Goal: Task Accomplishment & Management: Complete application form

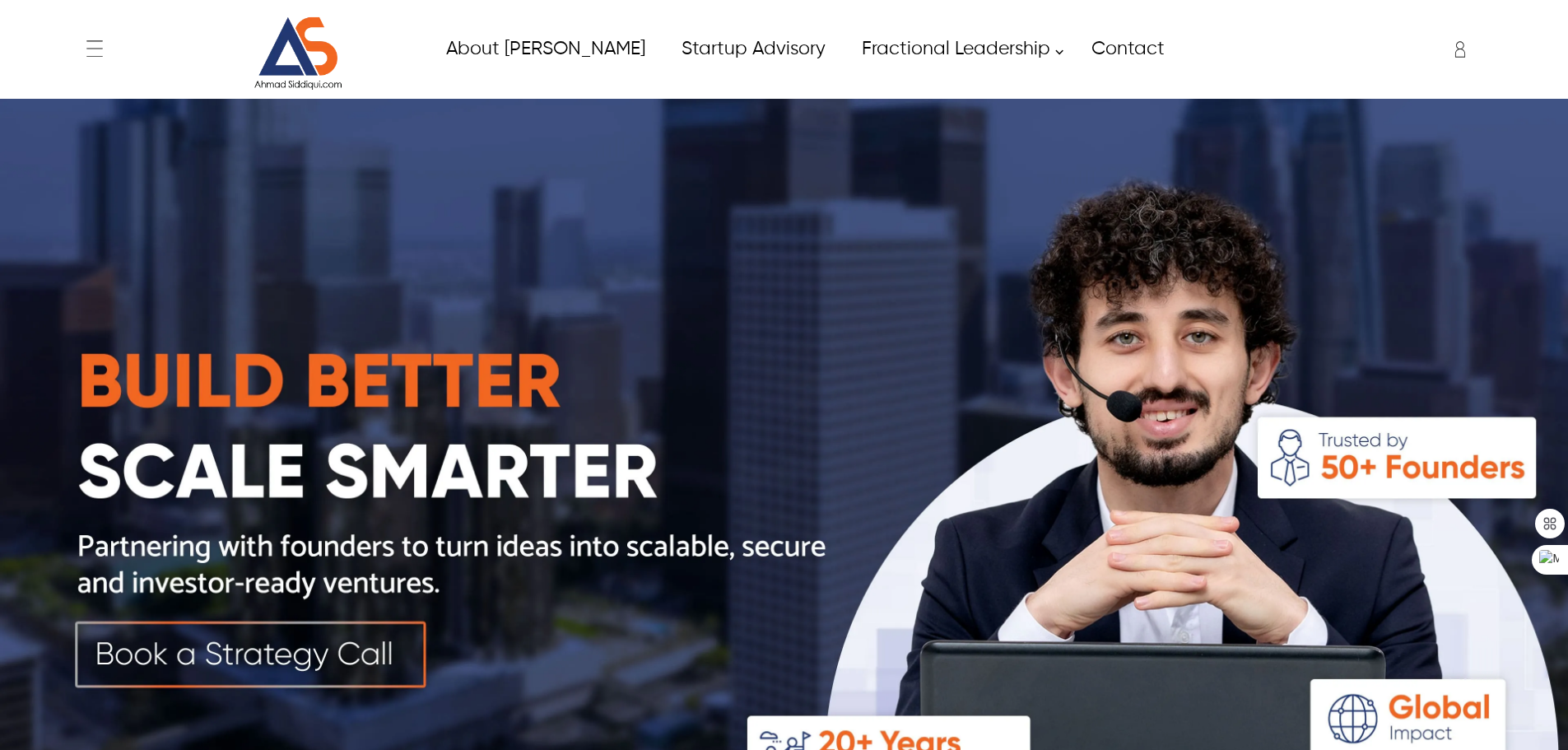
scroll to position [2639, 0]
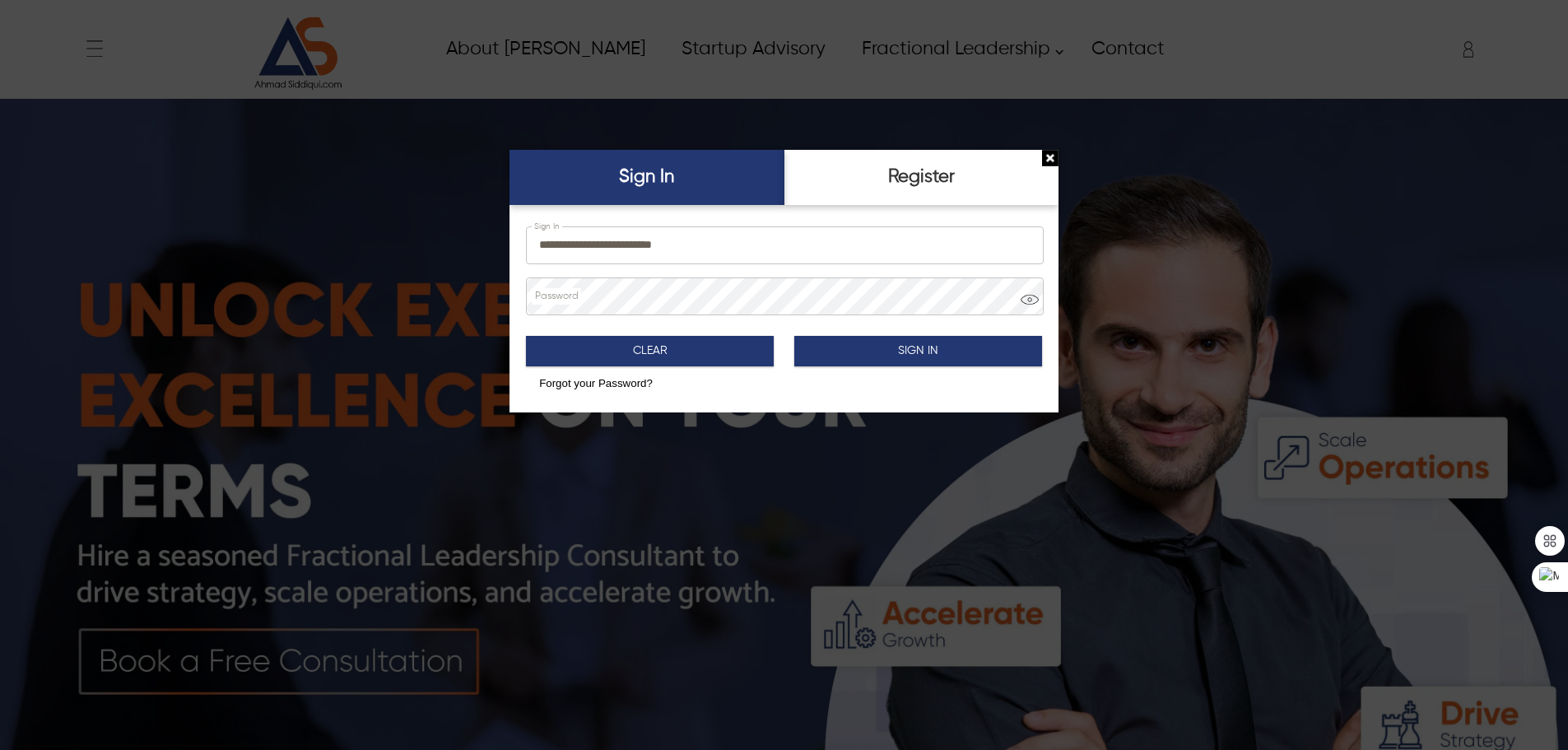
type input "*****"
type input "**********"
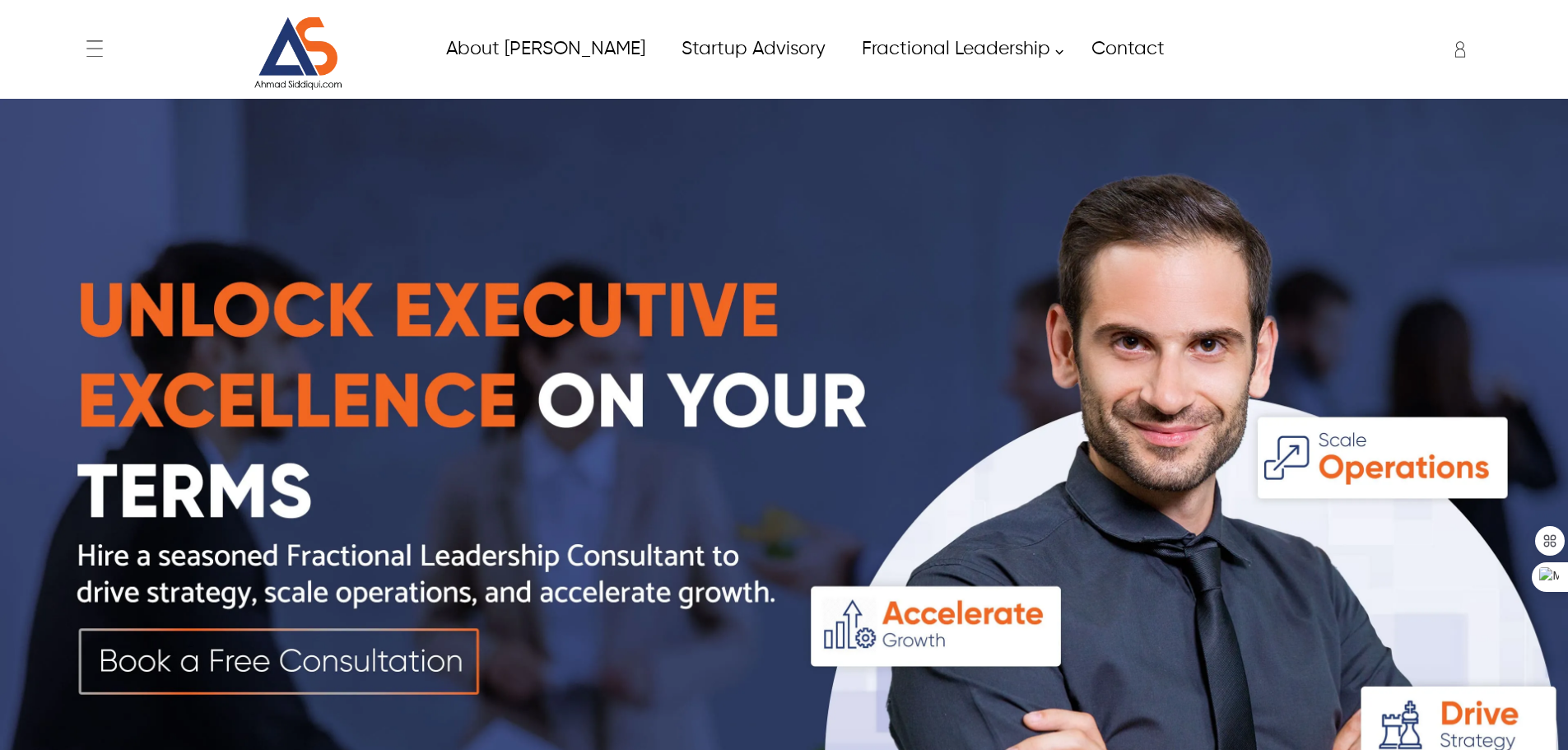
click at [1447, 58] on div "Salik salik.arain@itverticals.com ✕ Admin Dashboard My Account Change Password …" at bounding box center [1355, 49] width 271 height 41
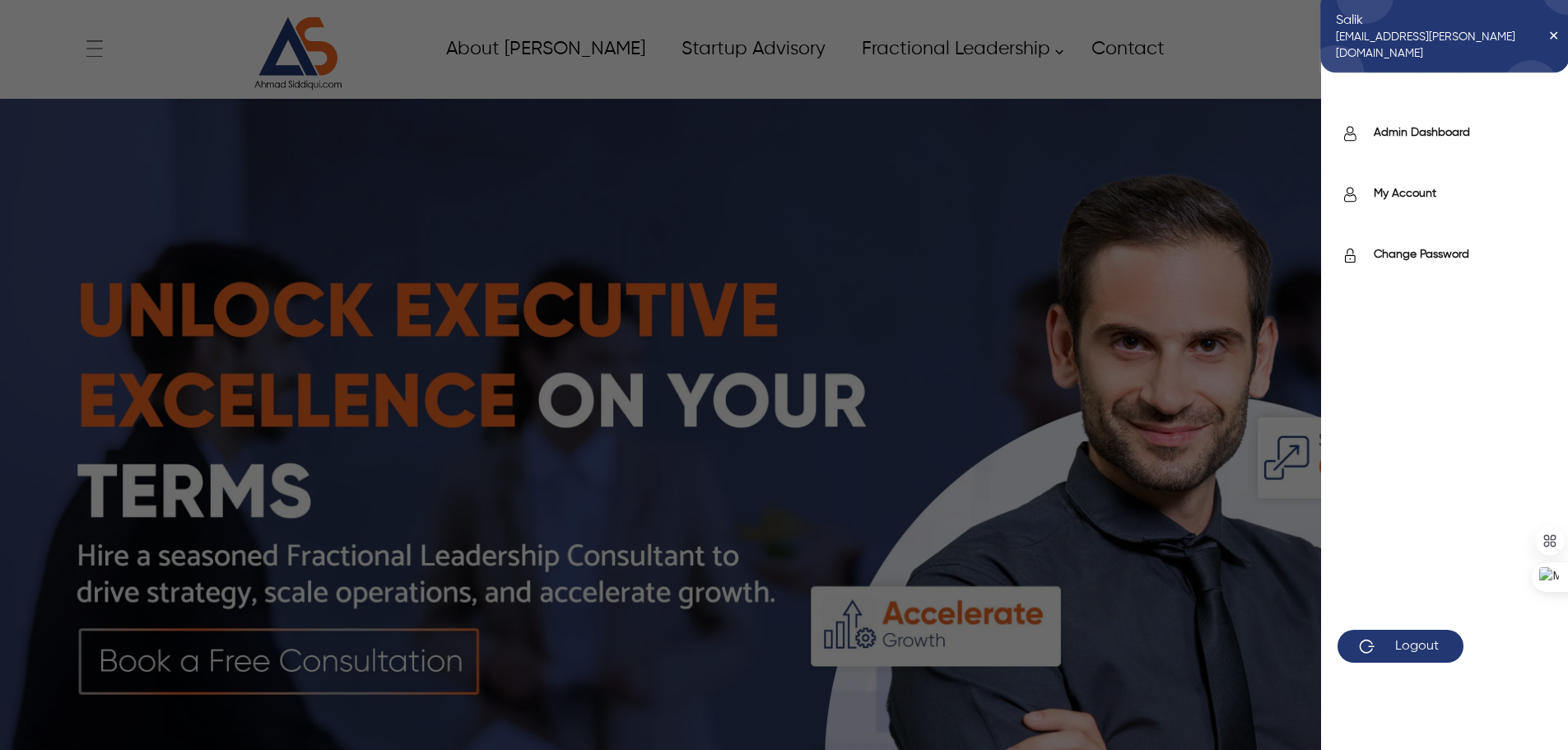
click at [1429, 123] on div "Admin Dashboard" at bounding box center [1444, 139] width 247 height 61
click at [1427, 133] on label "Admin Dashboard" at bounding box center [1463, 132] width 178 height 17
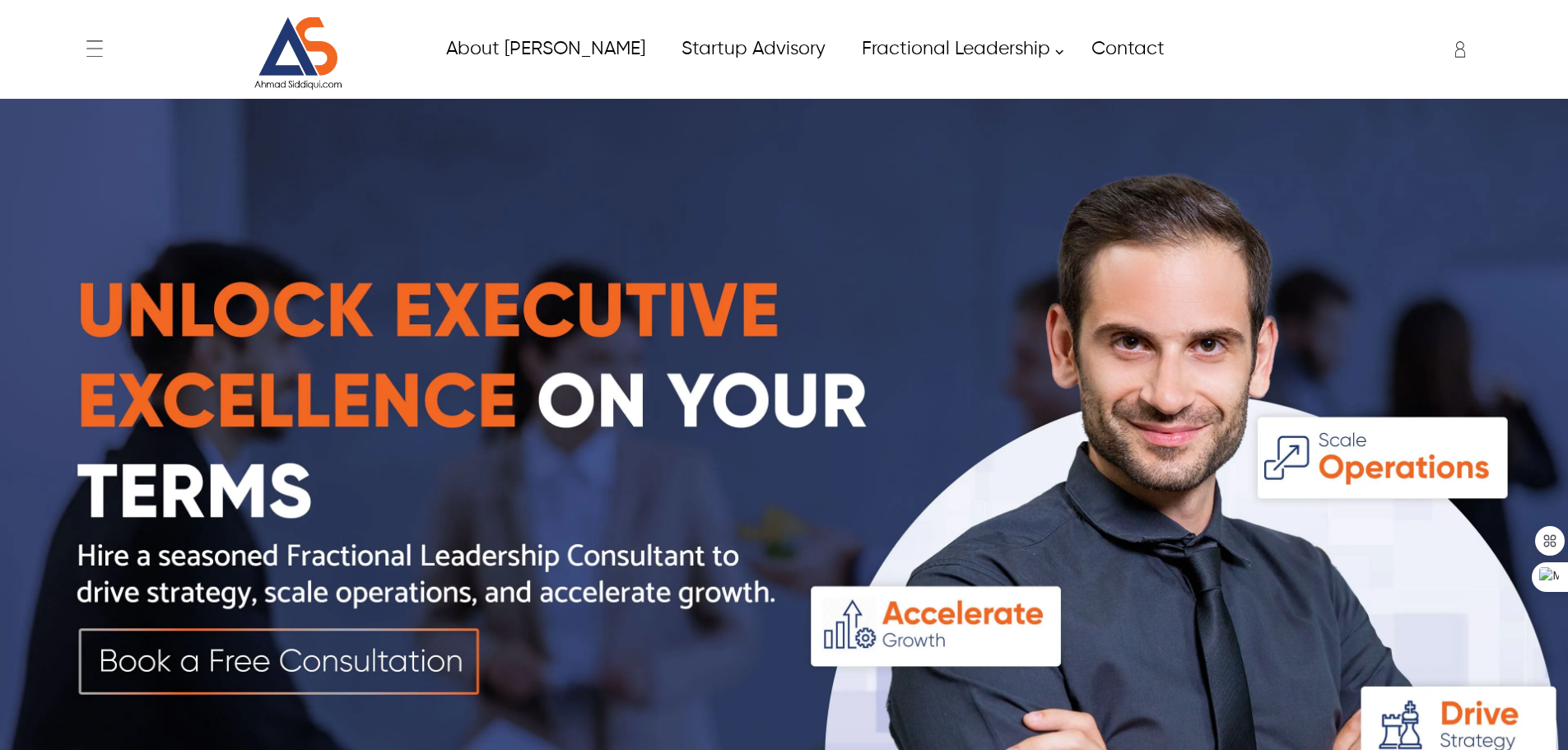
click at [339, 45] on img at bounding box center [298, 53] width 123 height 74
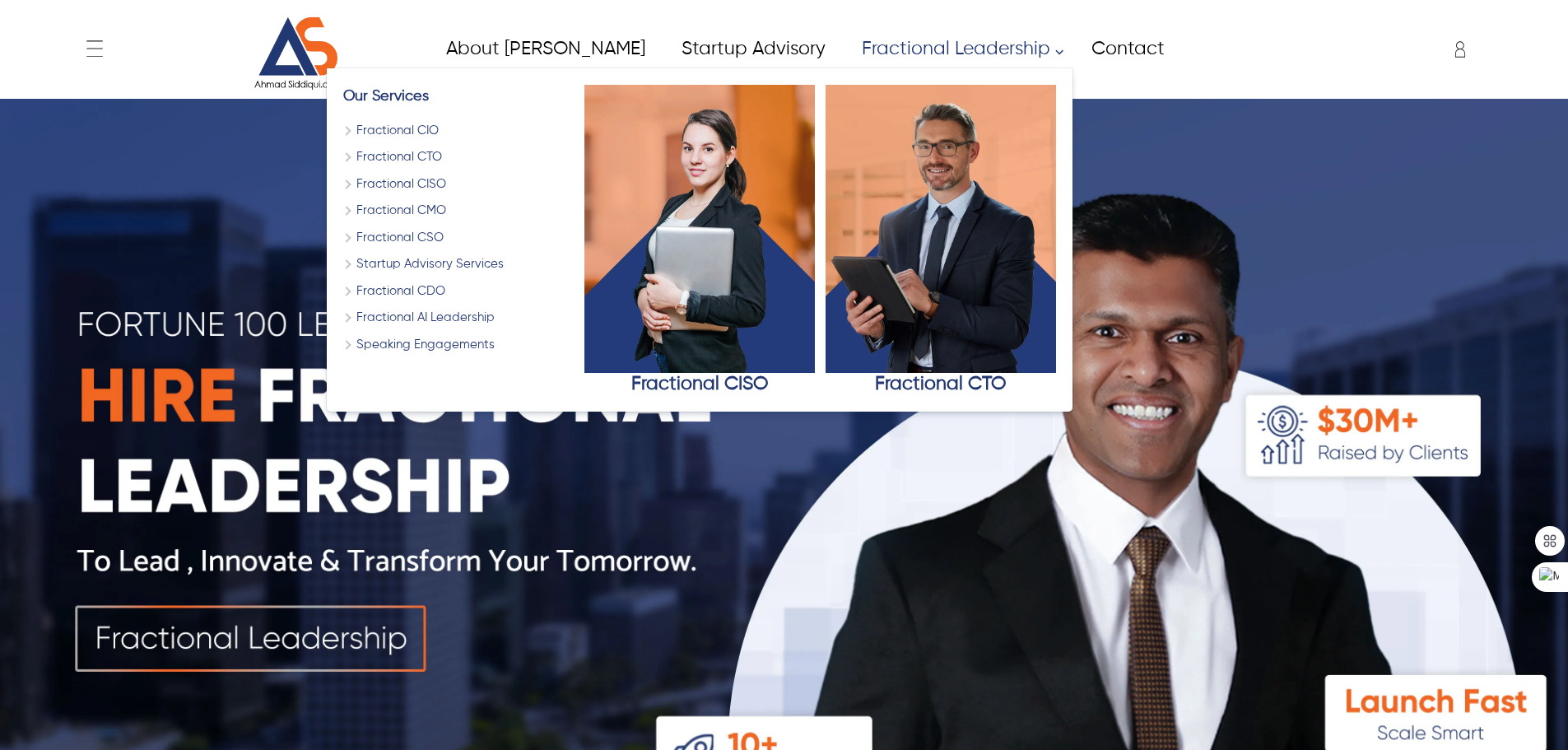
click at [912, 58] on link "Fractional Leadership" at bounding box center [958, 49] width 230 height 37
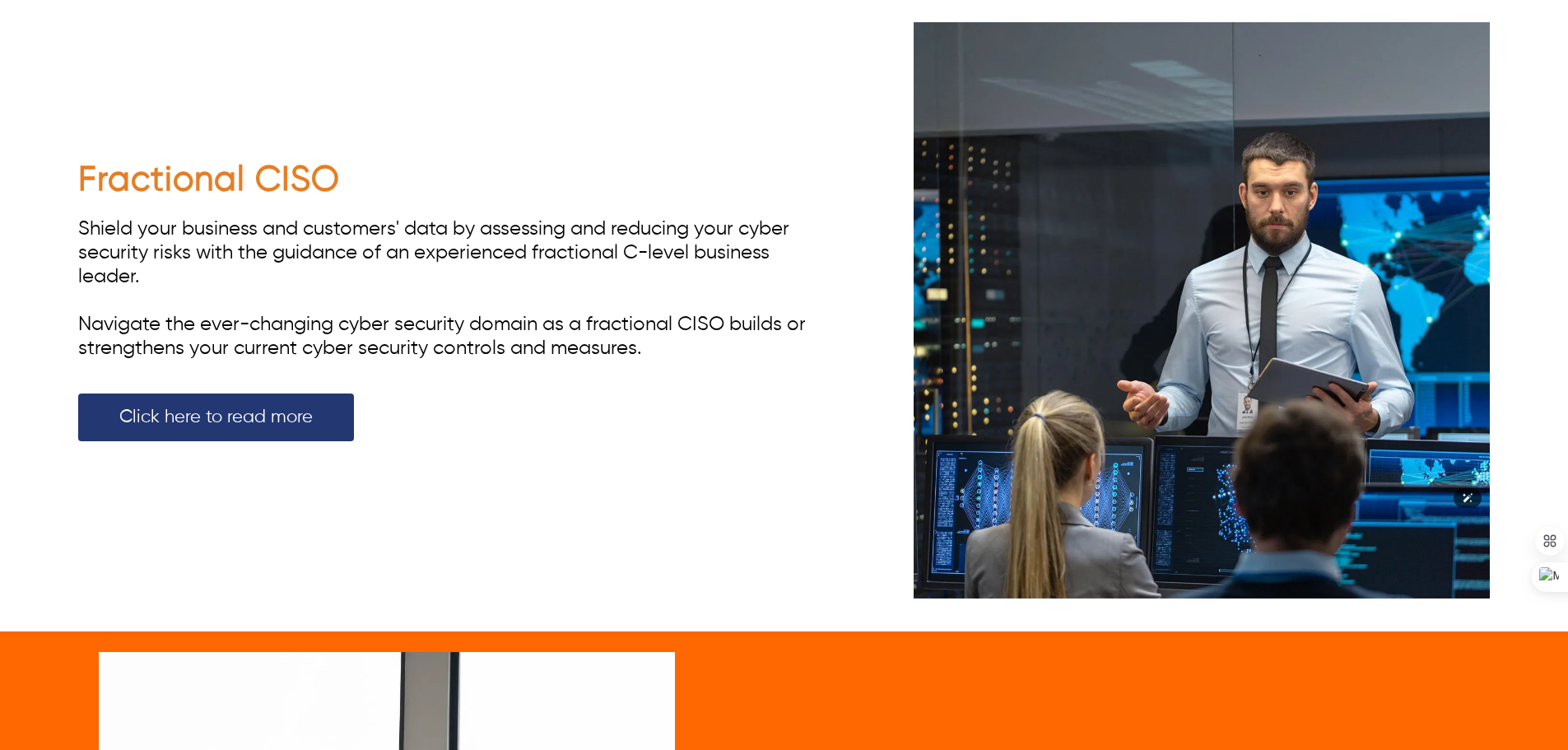
scroll to position [3811, 0]
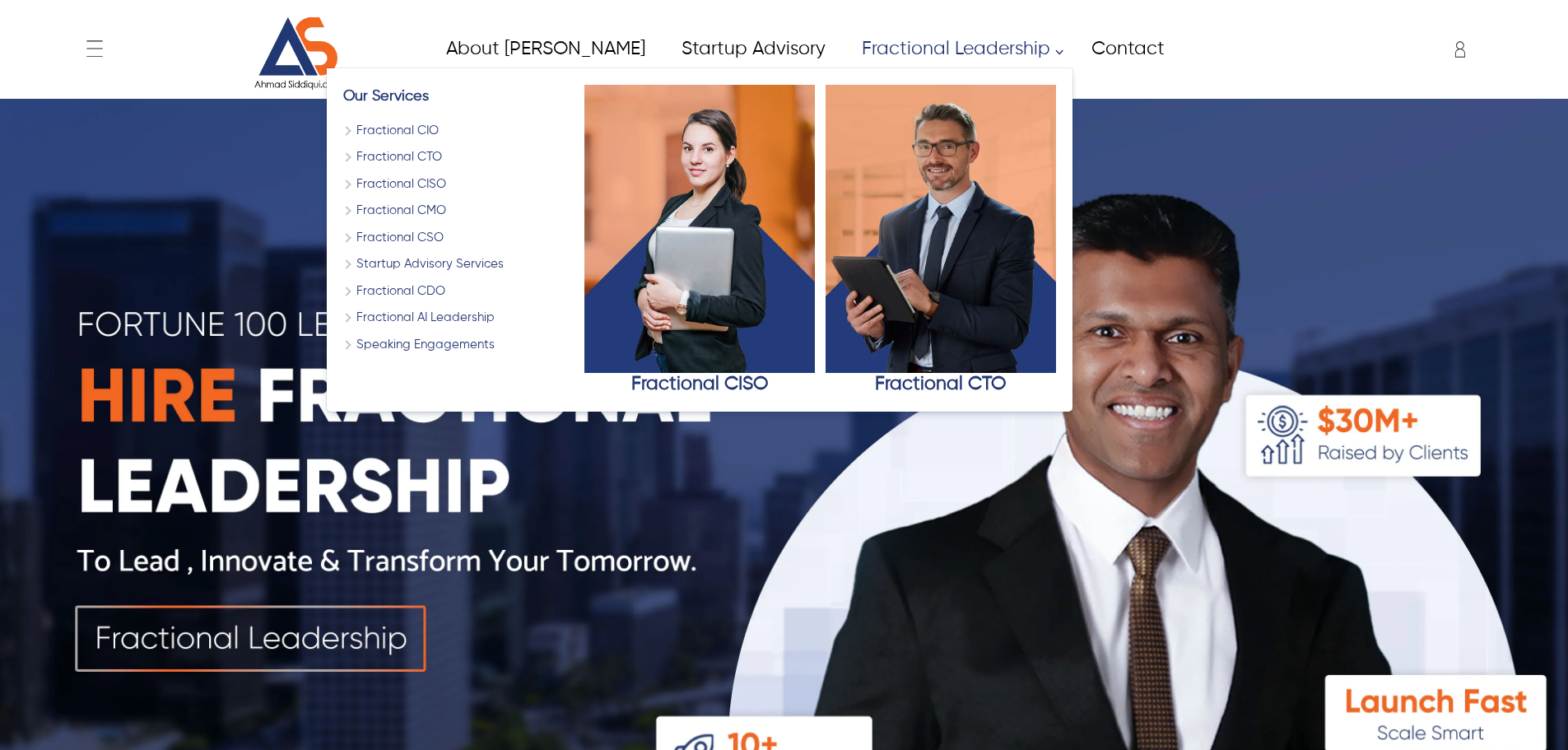
click at [843, 57] on link "Fractional Leadership" at bounding box center [958, 49] width 230 height 37
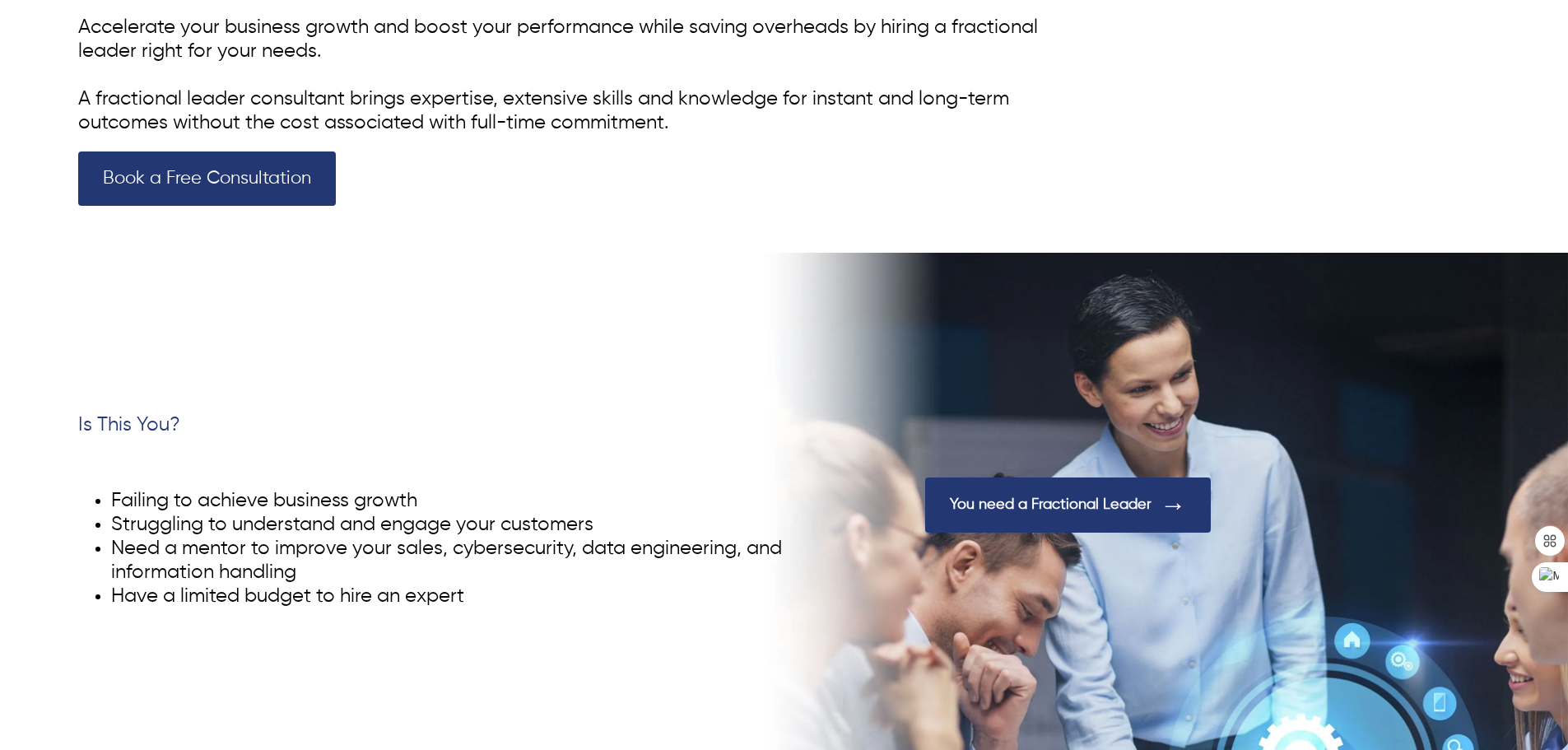
scroll to position [988, 0]
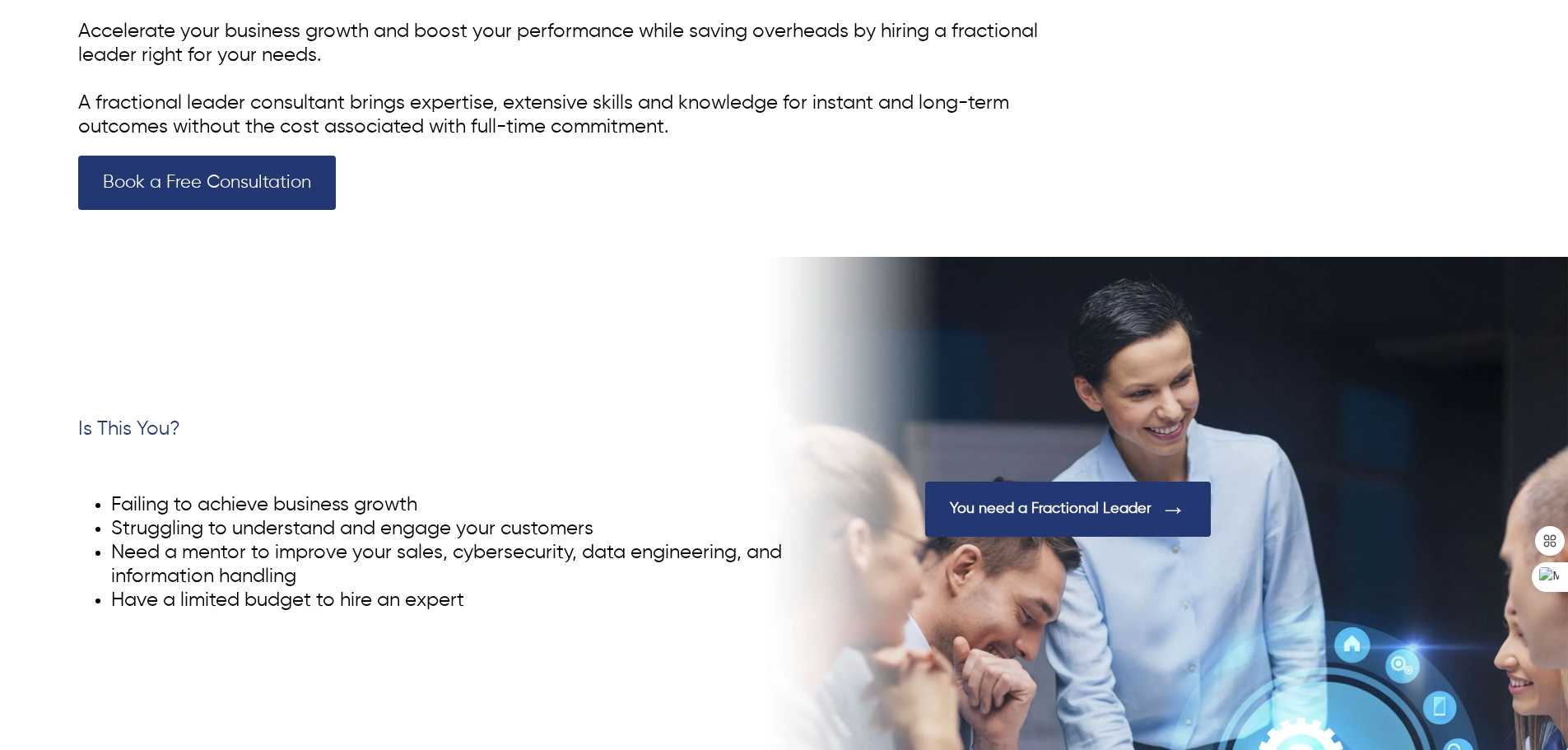
drag, startPoint x: 102, startPoint y: 387, endPoint x: 793, endPoint y: 325, distance: 693.8
click at [849, 325] on div at bounding box center [784, 520] width 1568 height 528
click at [634, 327] on div at bounding box center [784, 520] width 1568 height 528
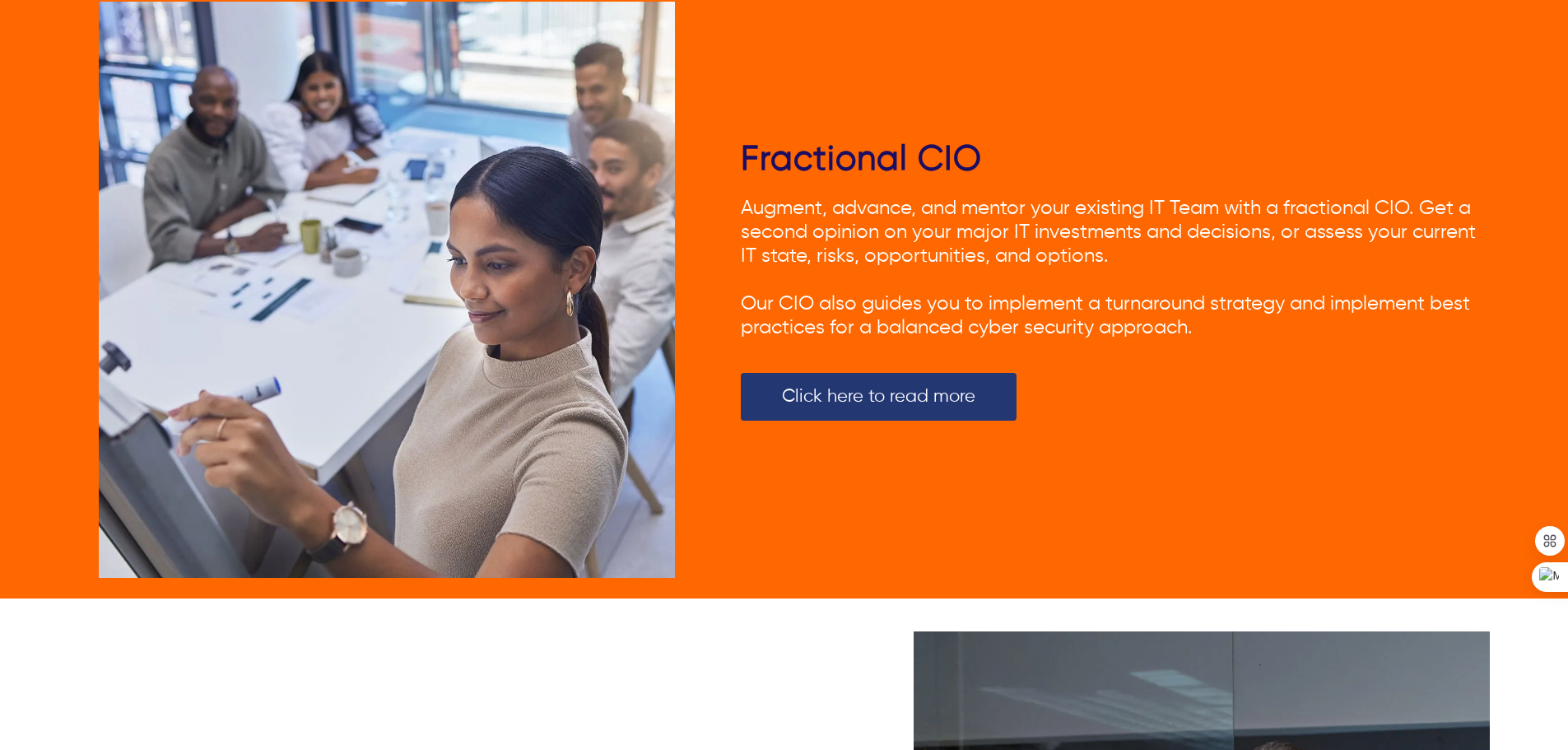
scroll to position [2353, 0]
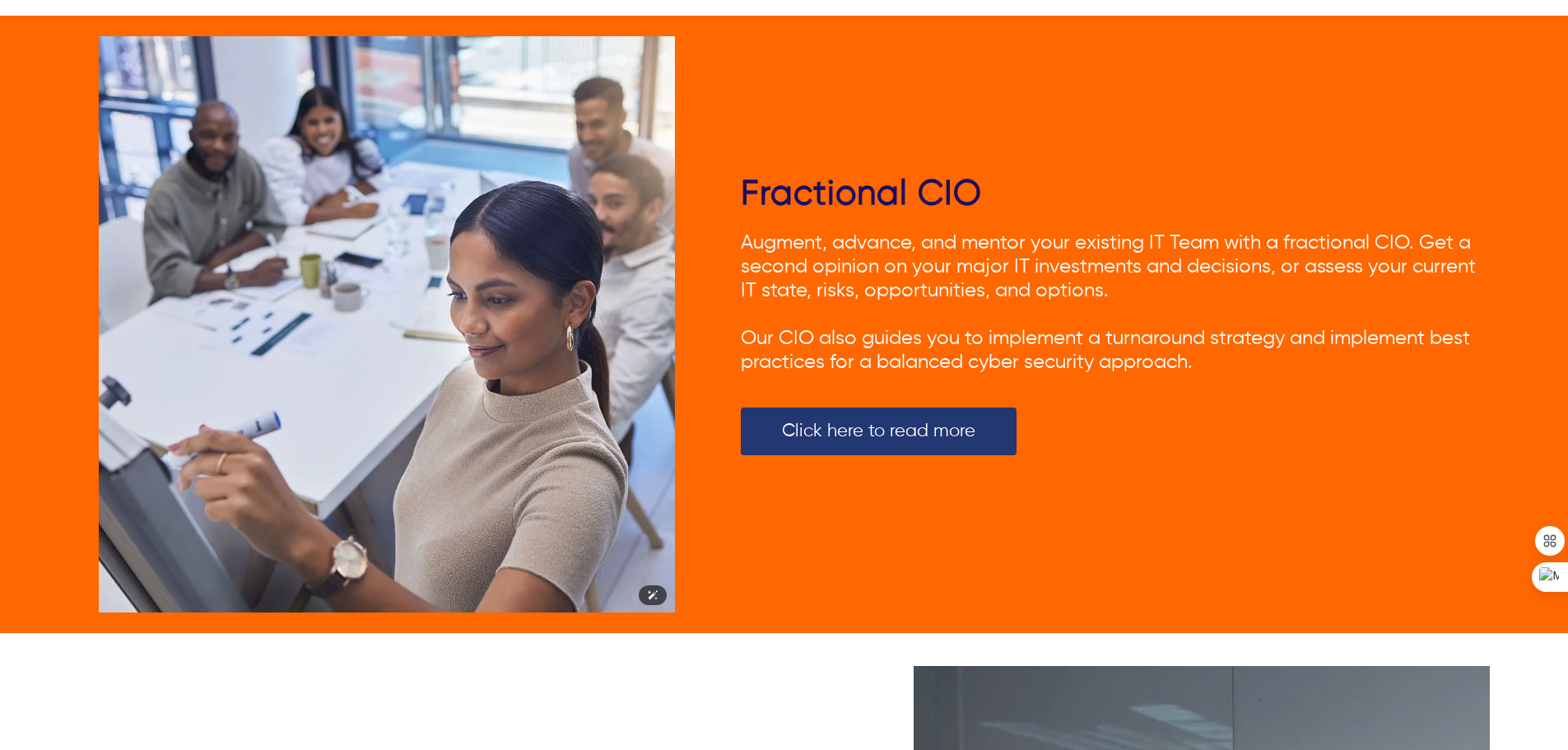
click at [599, 443] on img at bounding box center [387, 324] width 576 height 576
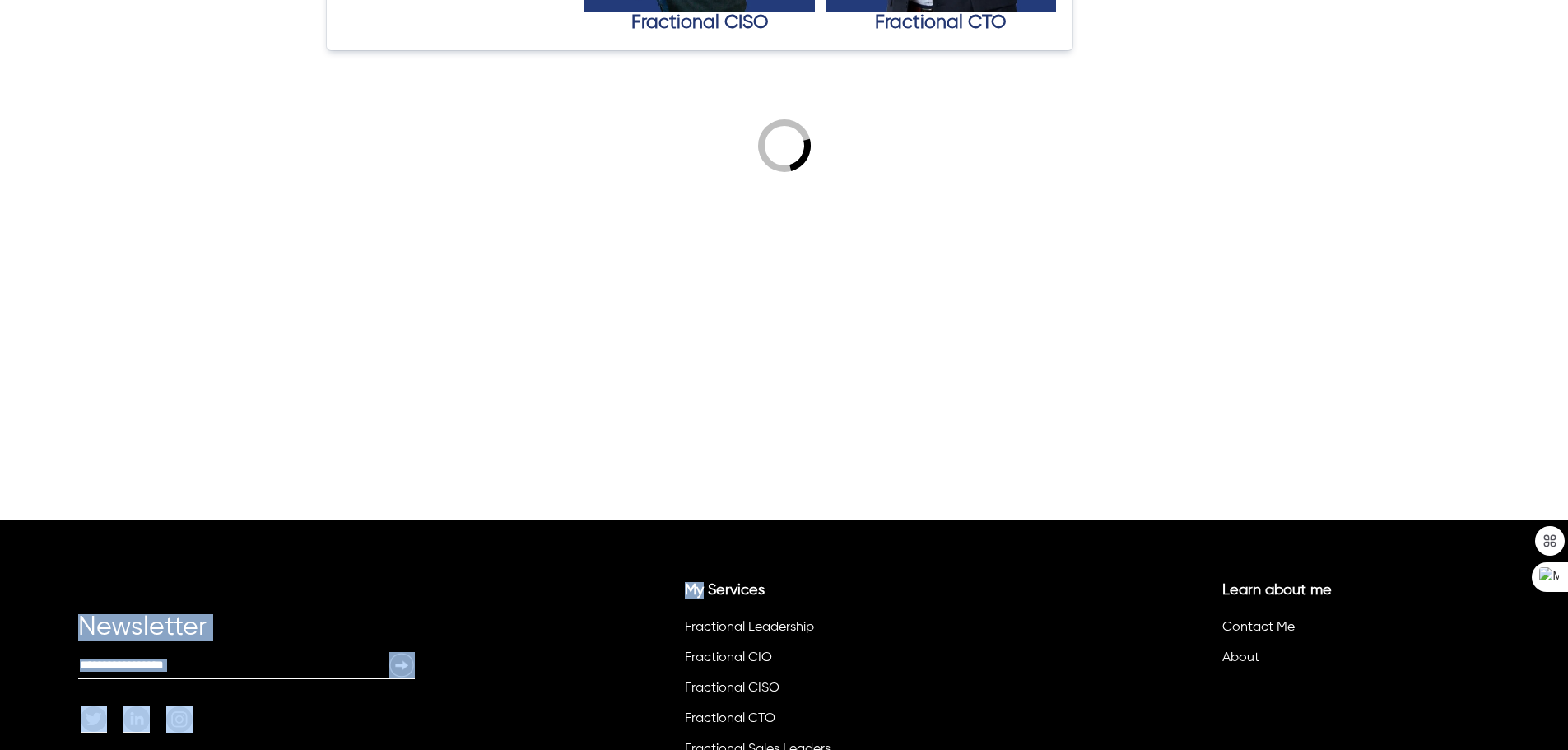
click at [599, 389] on div "← Menu Home About Ahmad Fractional Leadership Fractional CIO Fractional CISO Fr…" at bounding box center [784, 13] width 1568 height 750
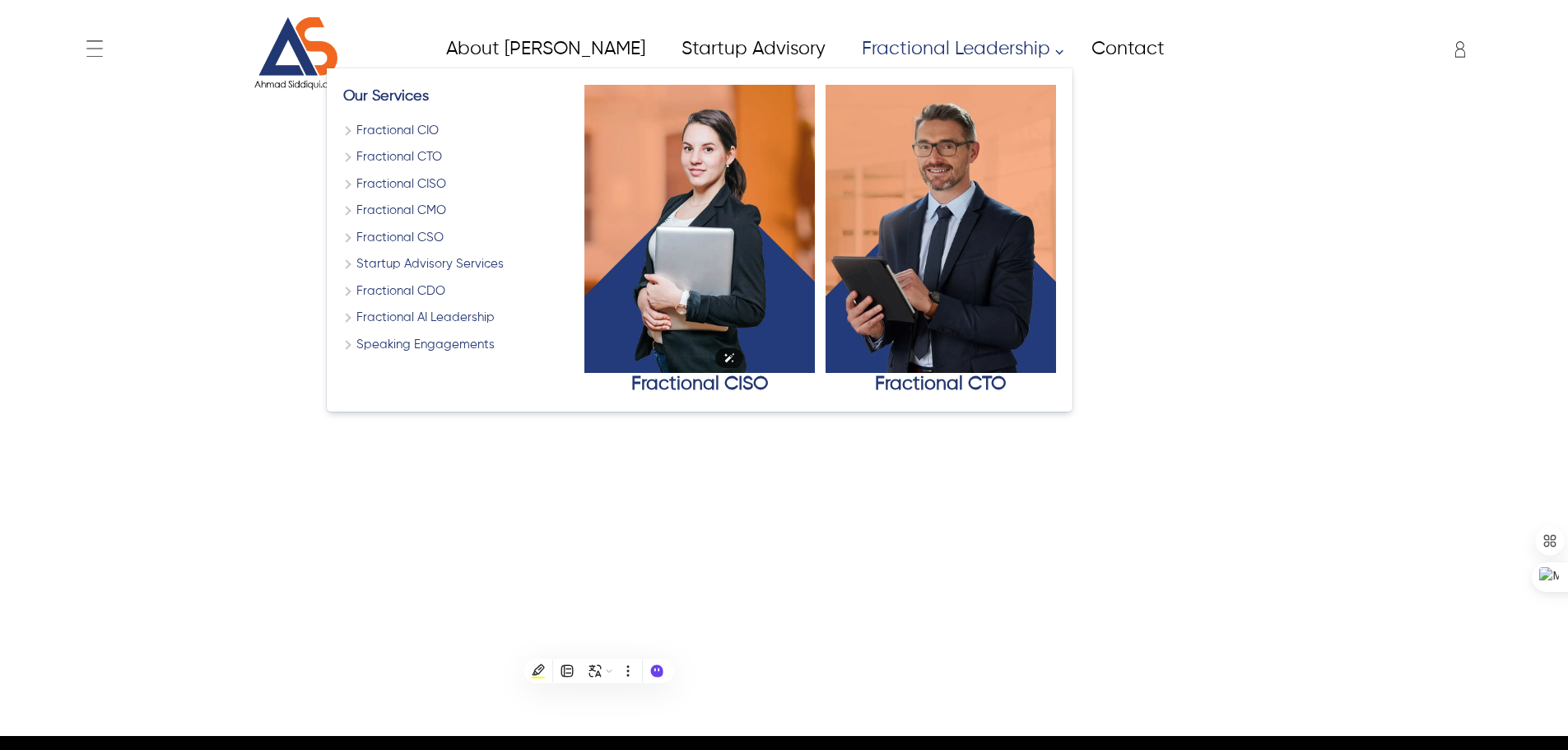
click at [632, 137] on img "Fractional CISO" at bounding box center [700, 229] width 230 height 288
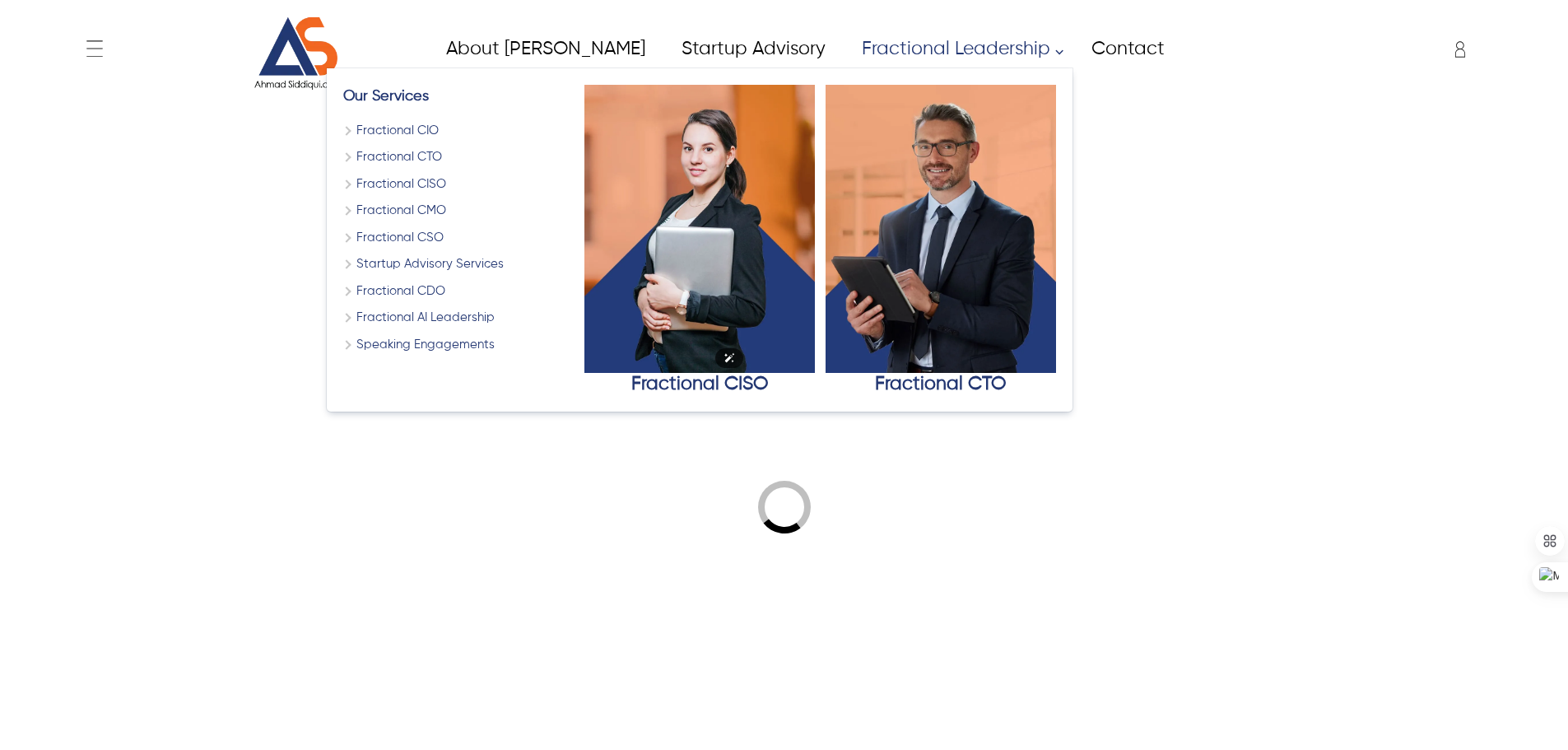
click at [585, 281] on img "Fractional CISO" at bounding box center [700, 229] width 230 height 288
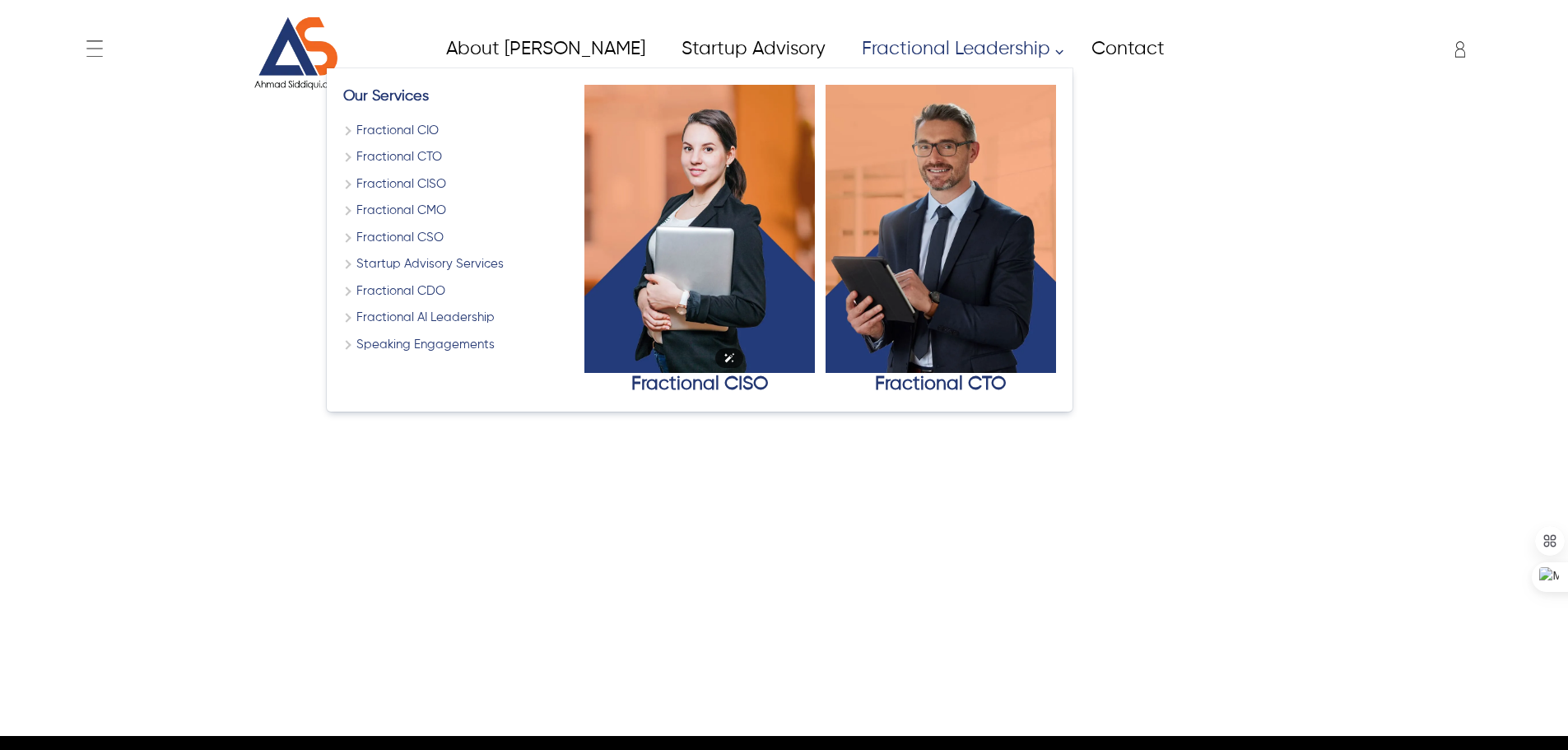
click at [585, 281] on img "Fractional CISO" at bounding box center [700, 229] width 230 height 288
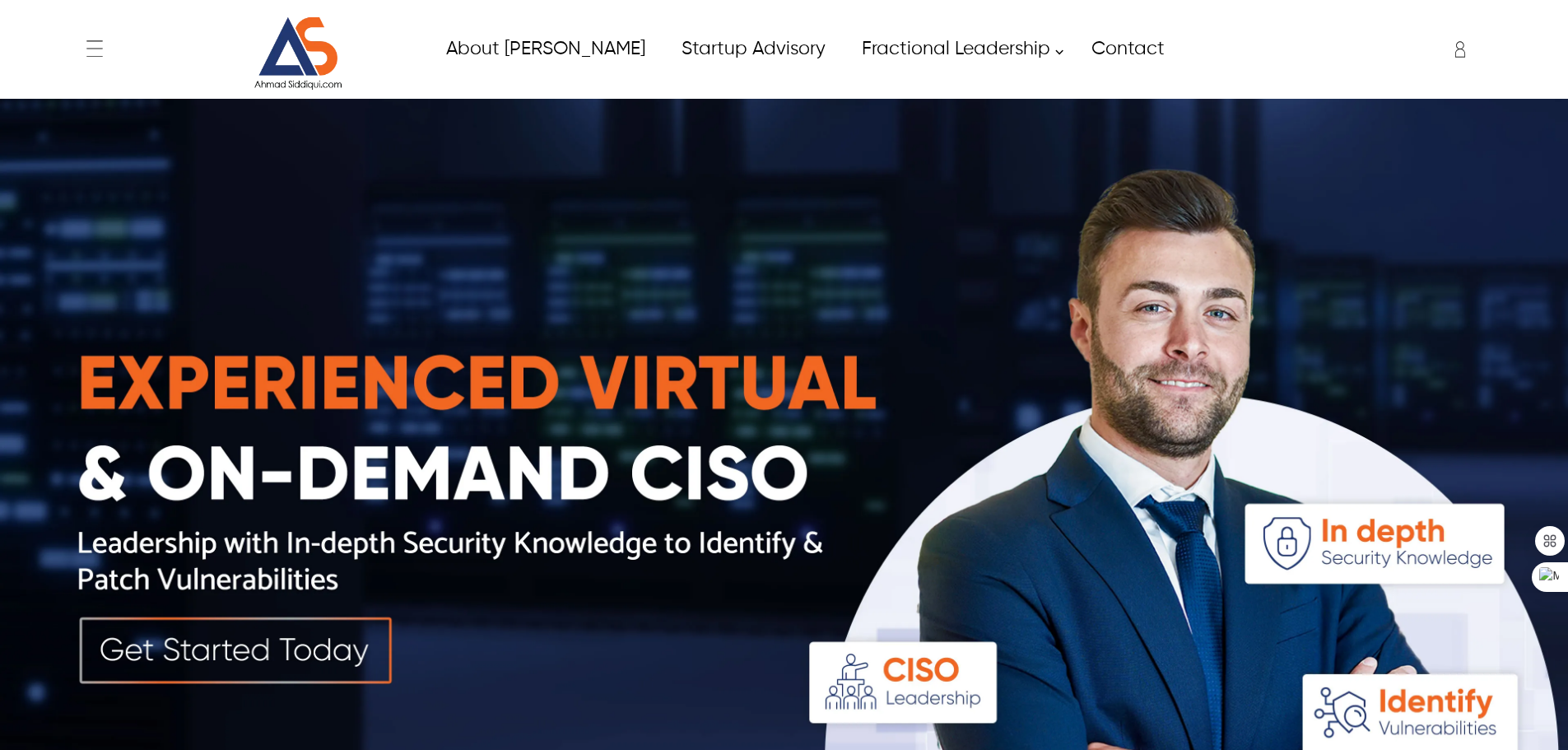
click at [321, 493] on img at bounding box center [784, 491] width 1568 height 785
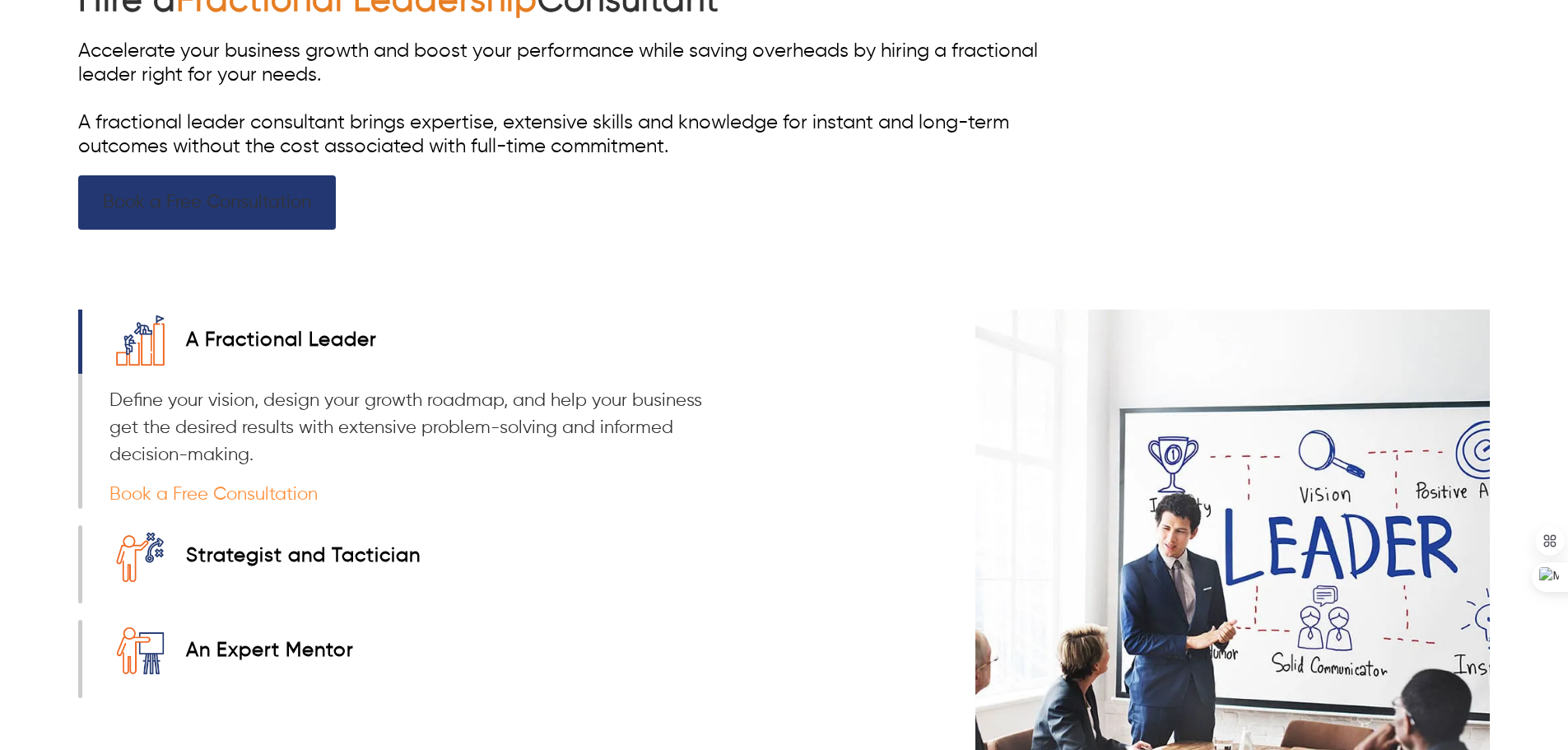
scroll to position [988, 0]
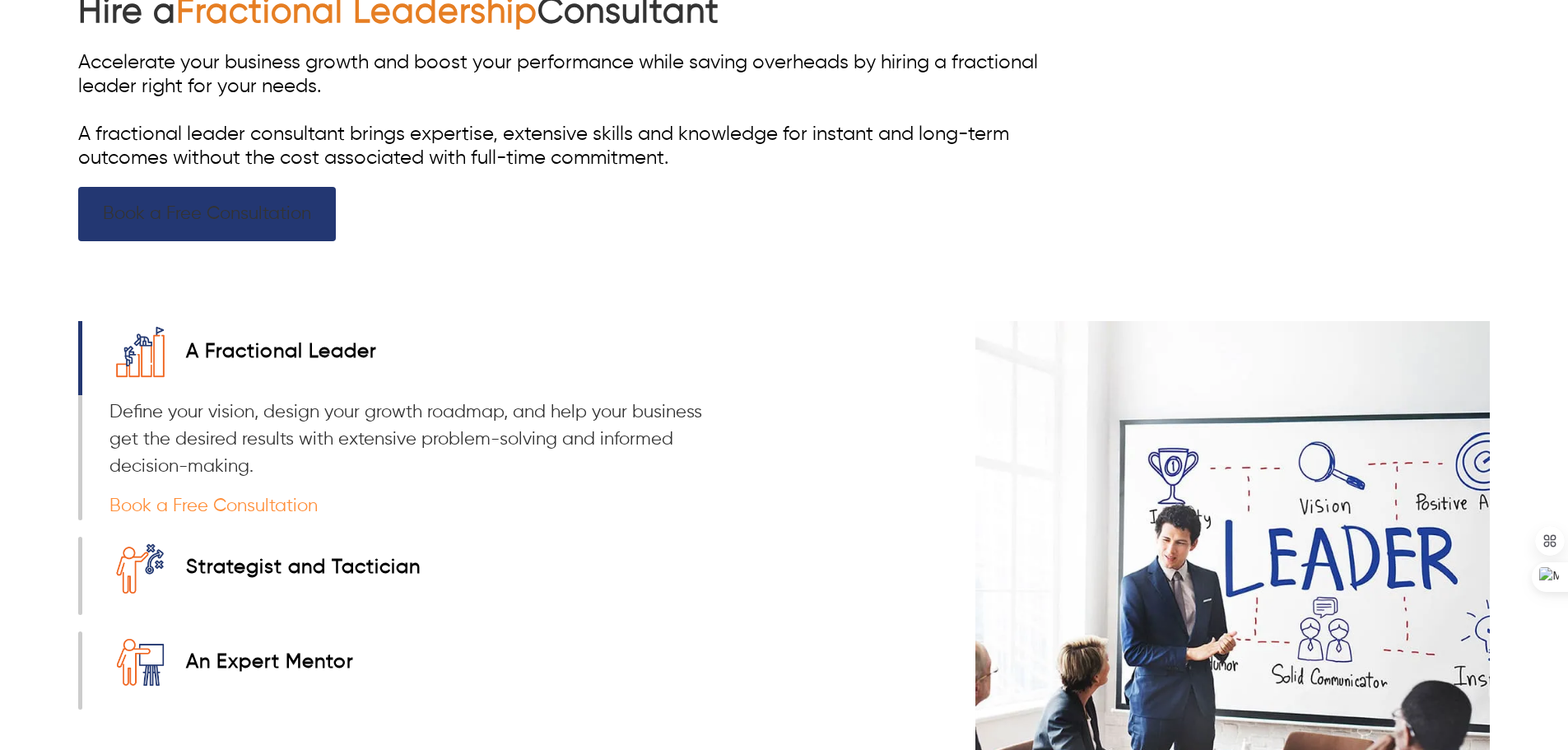
click at [204, 209] on link "Book a Free Consultation" at bounding box center [207, 214] width 258 height 54
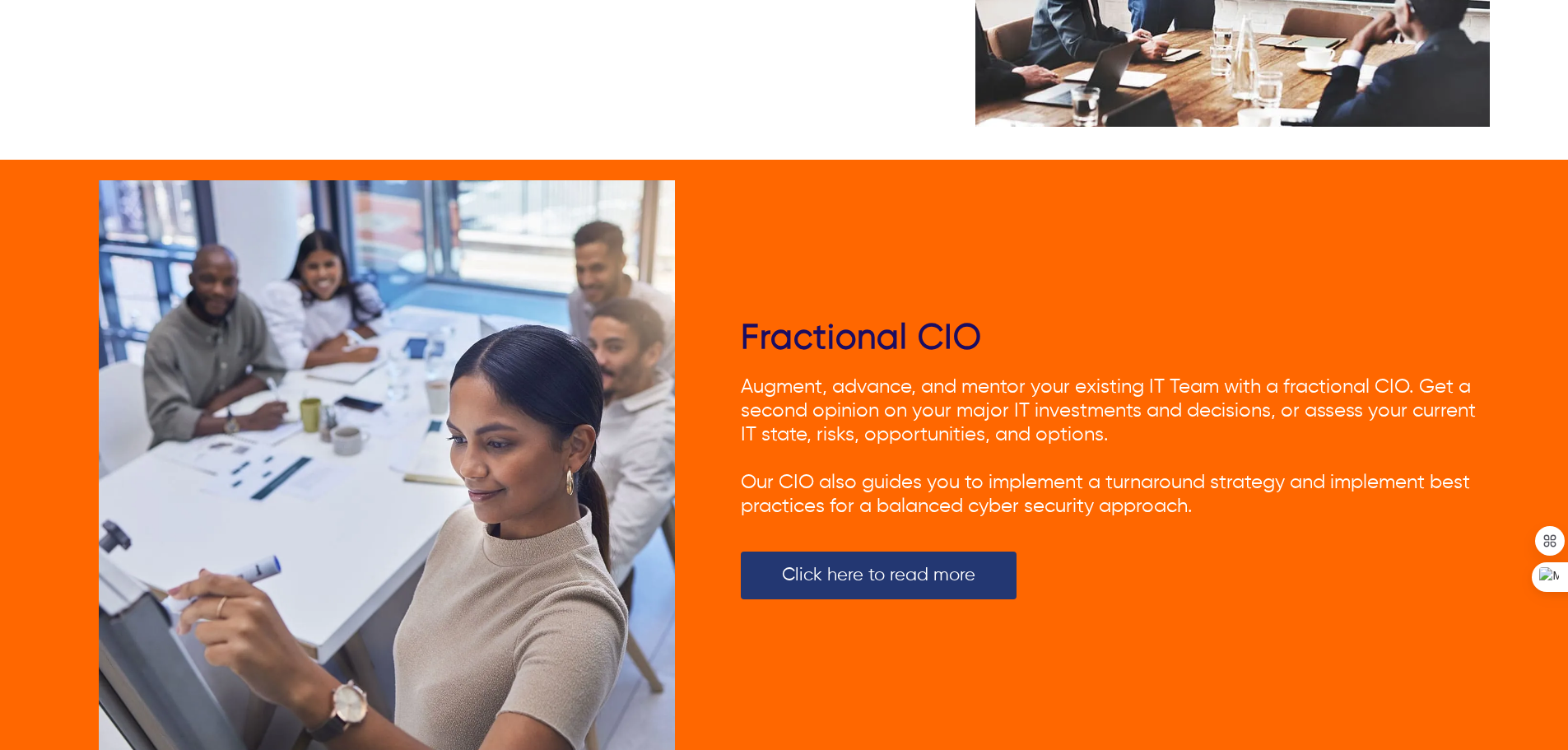
scroll to position [1976, 0]
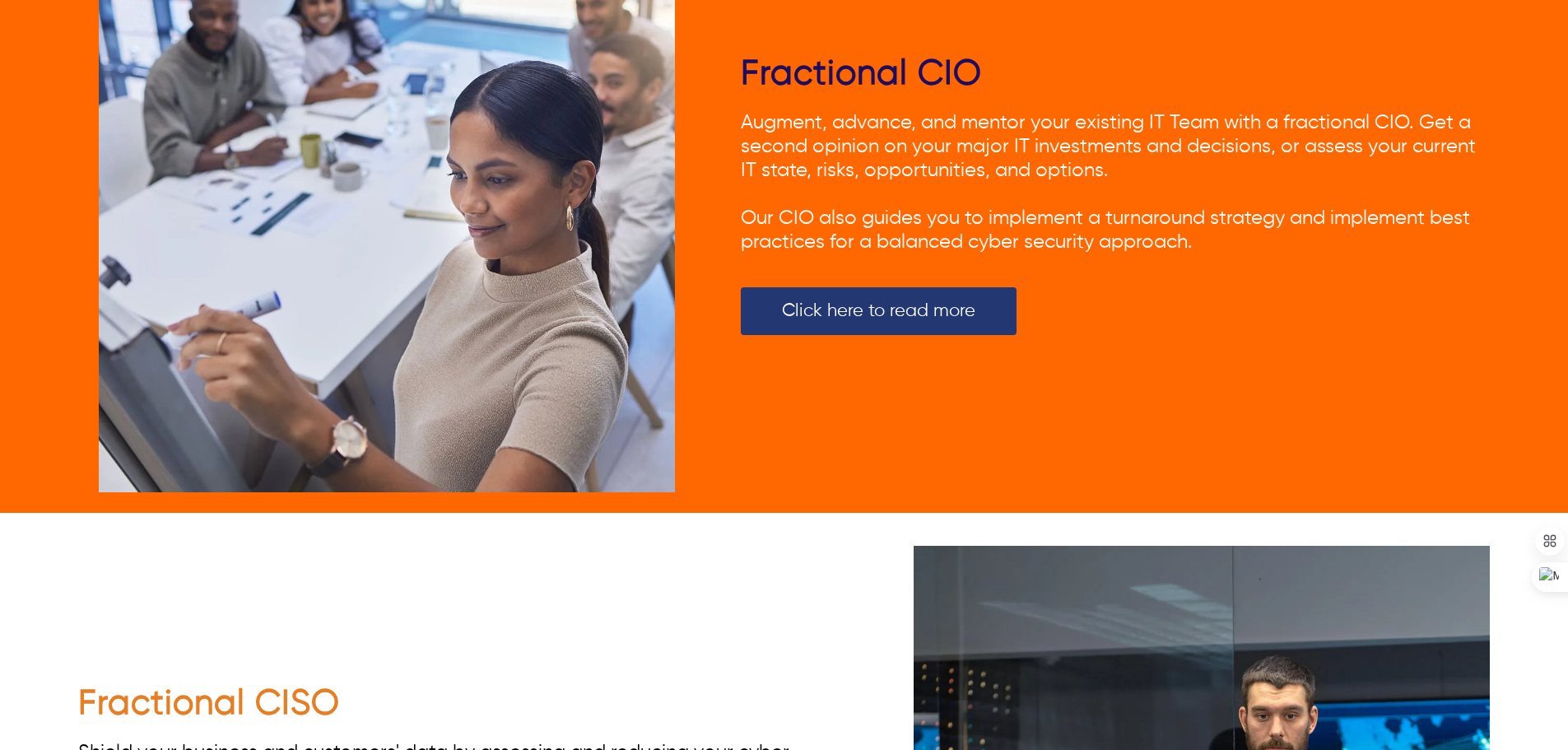
click at [815, 324] on link "Click here to read more" at bounding box center [879, 311] width 276 height 48
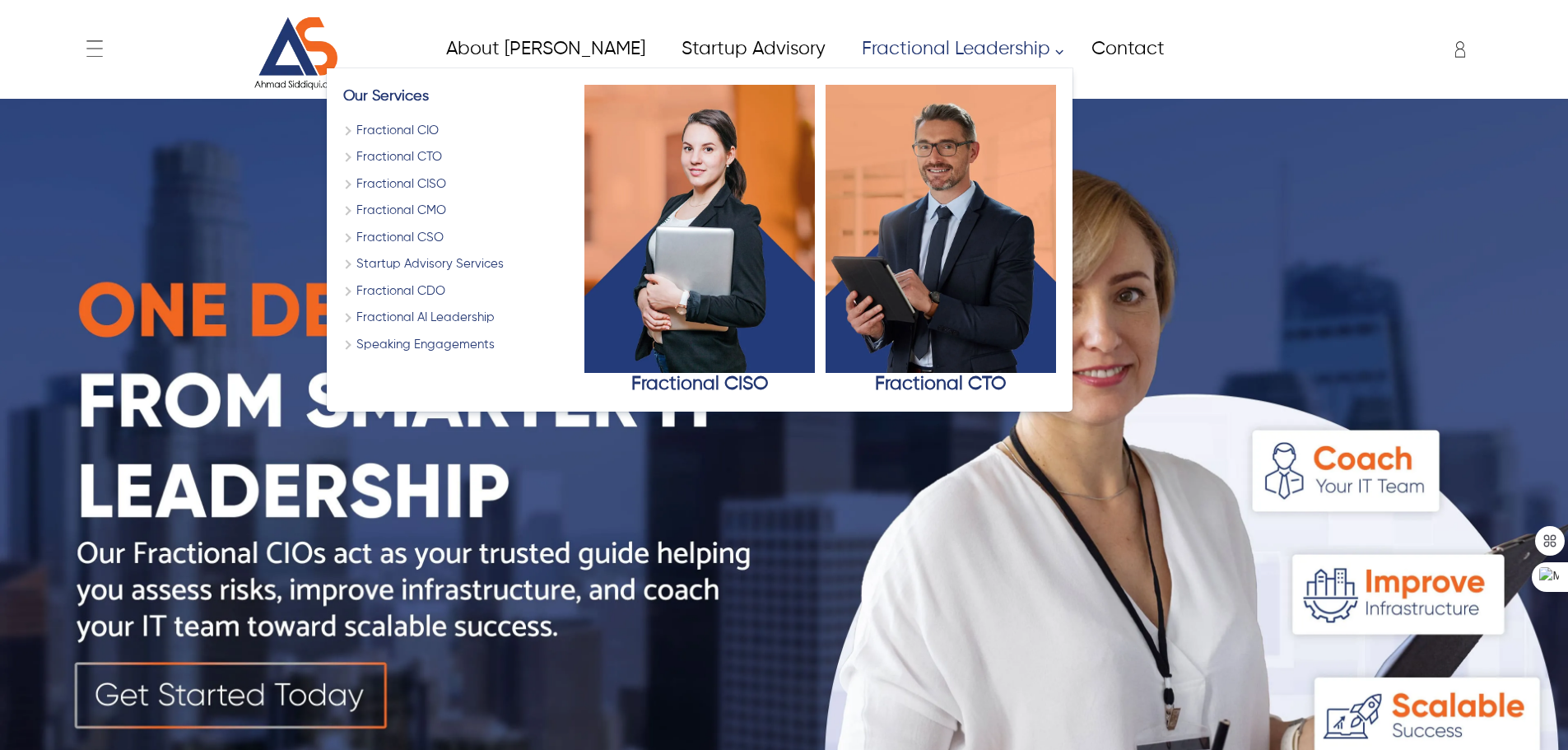
click at [845, 57] on link "Fractional Leadership" at bounding box center [958, 49] width 230 height 37
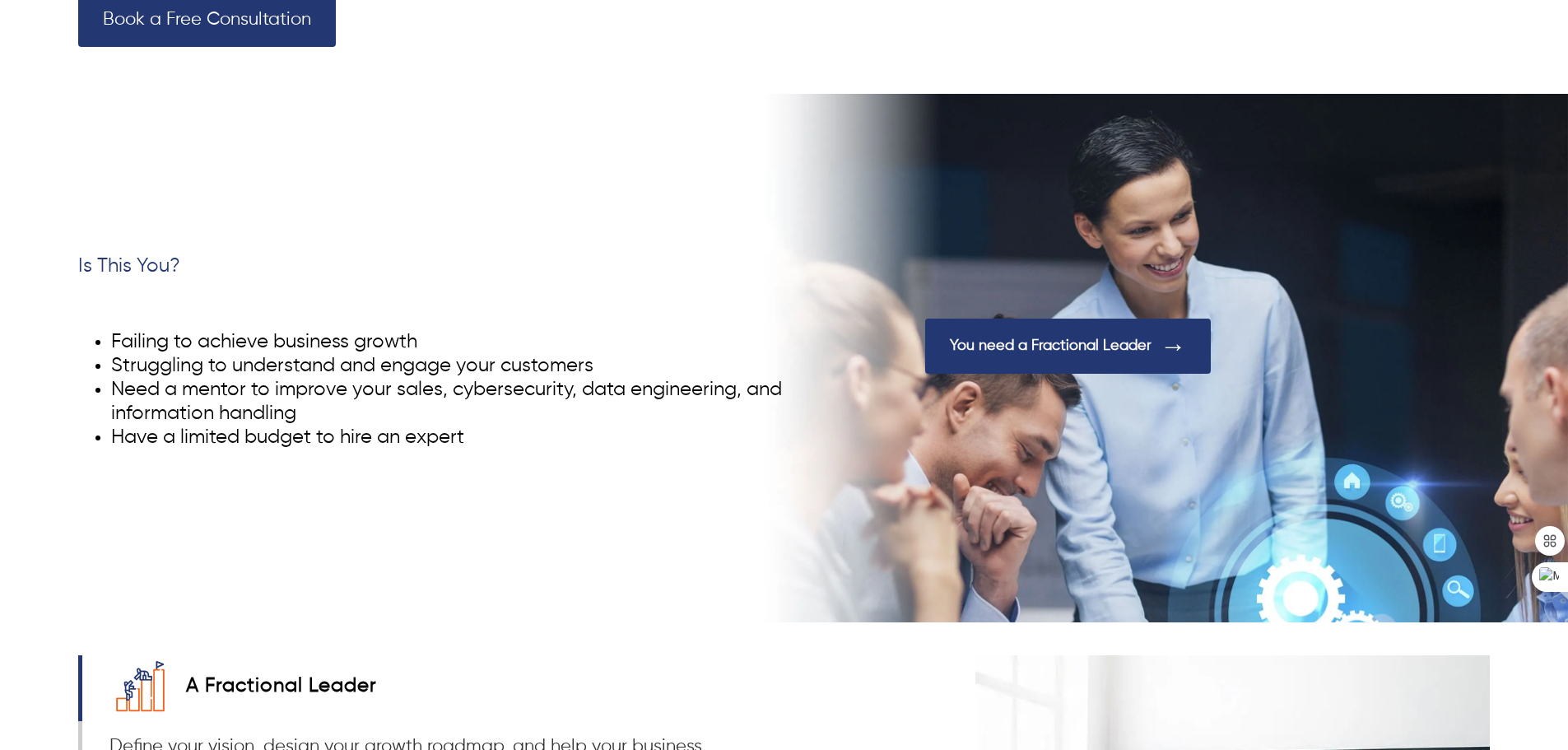
scroll to position [1070, 0]
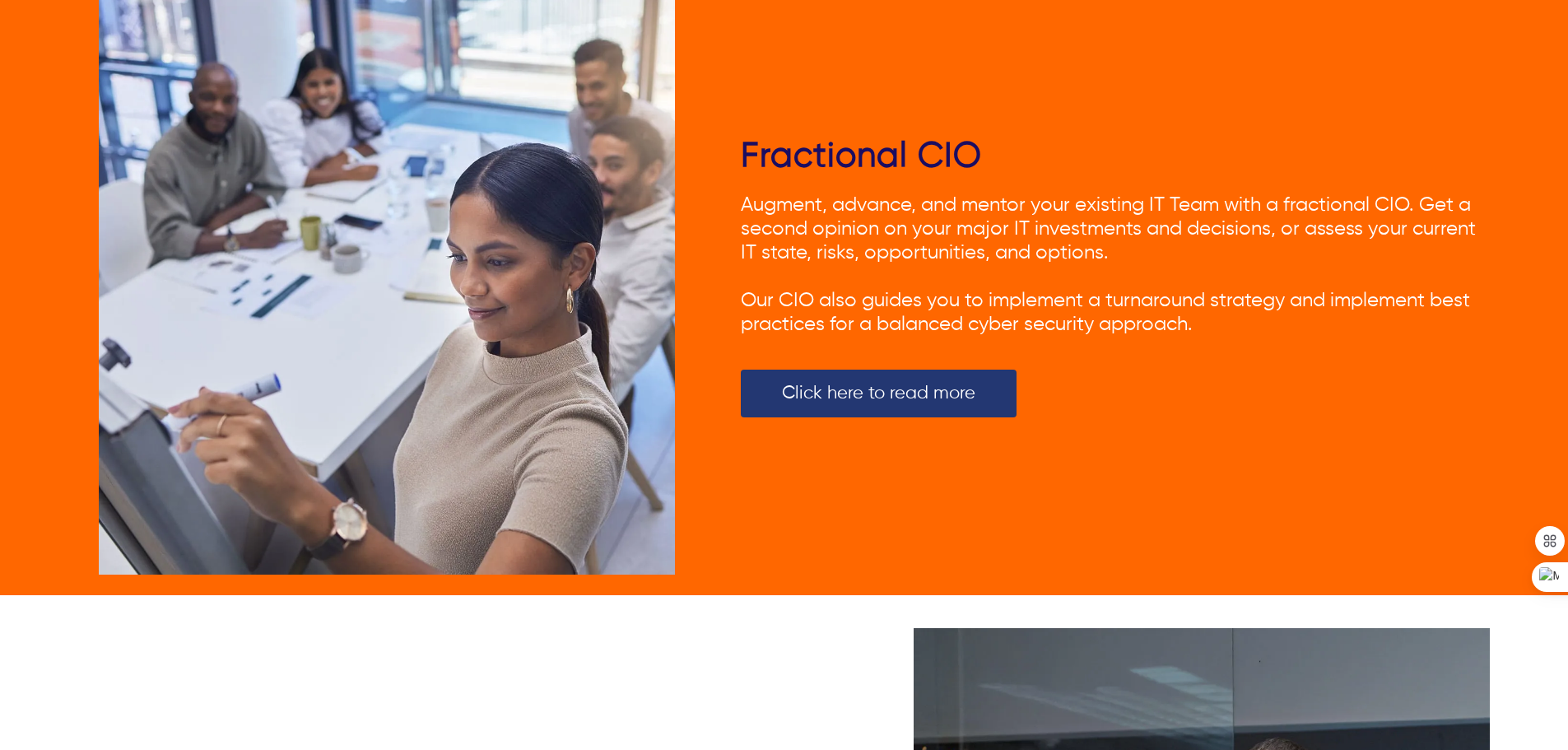
scroll to position [2549, 0]
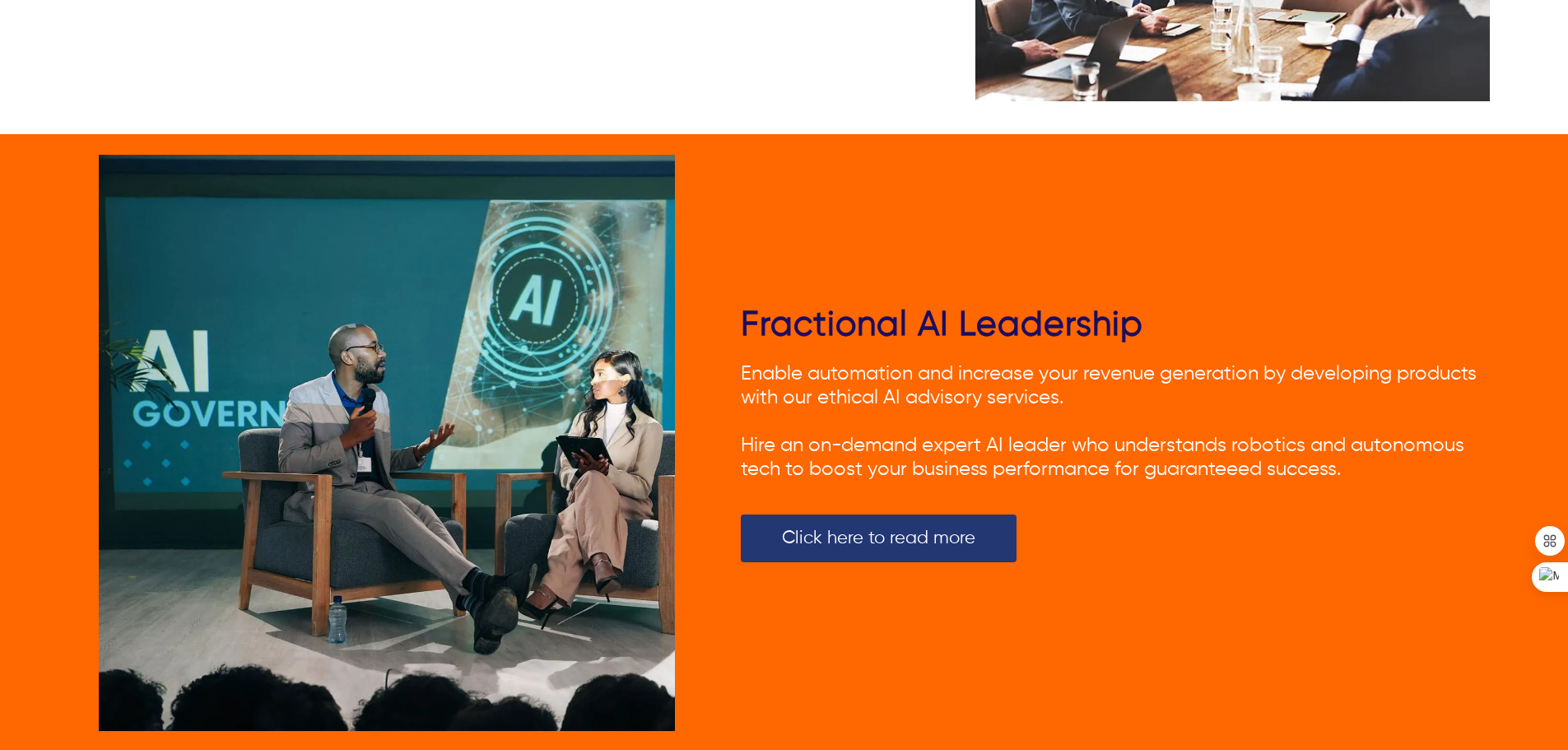
scroll to position [1729, 0]
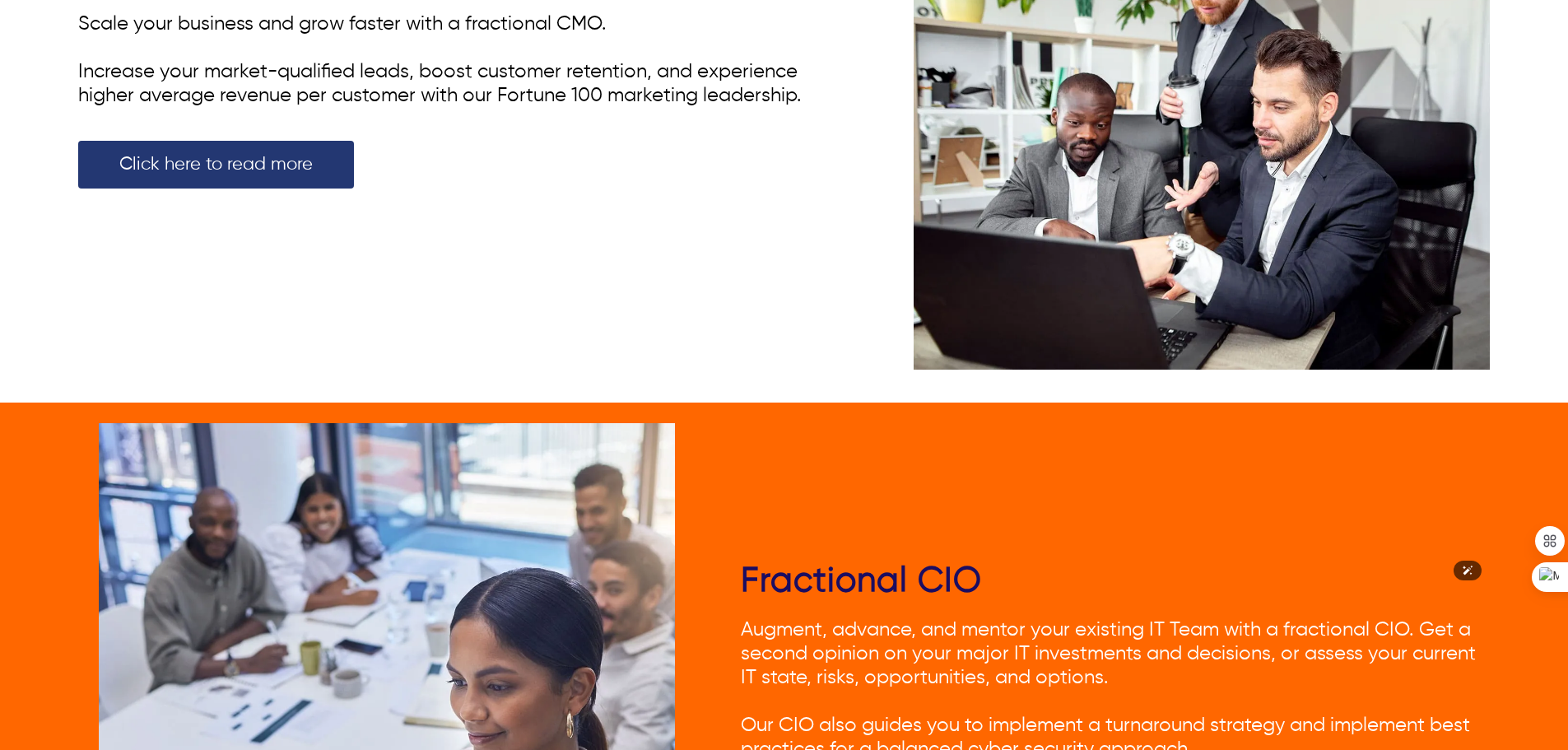
scroll to position [3122, 0]
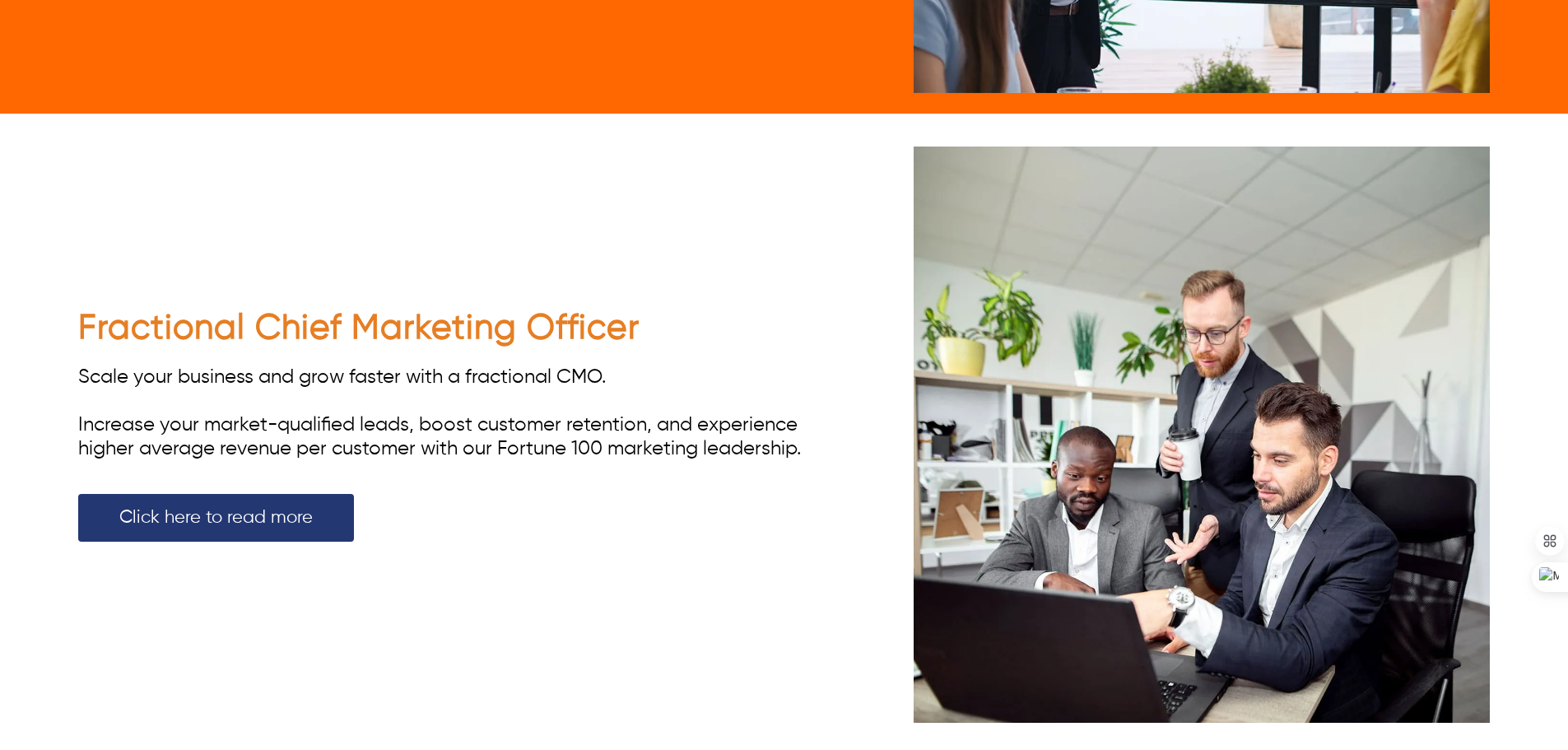
scroll to position [3203, 0]
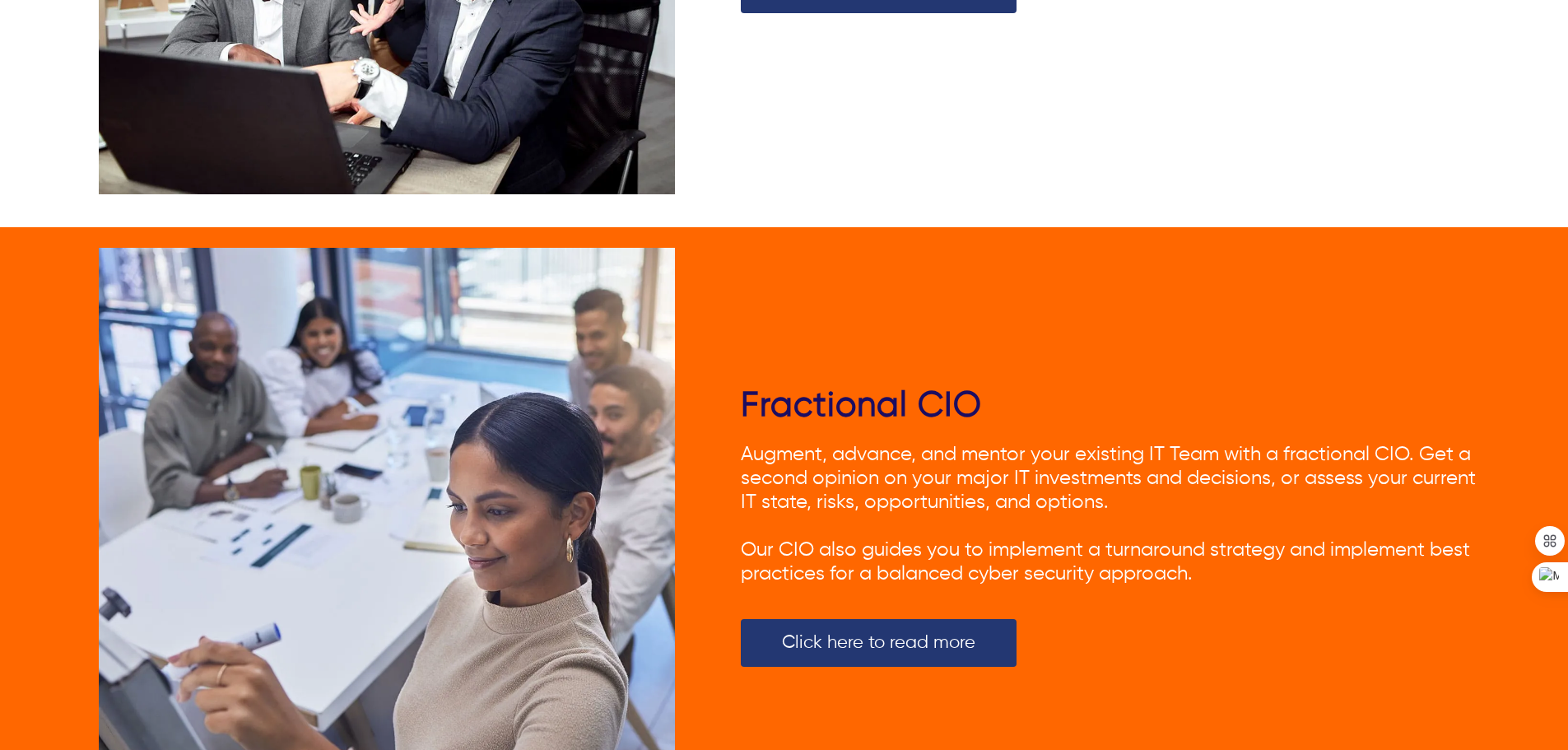
scroll to position [3540, 0]
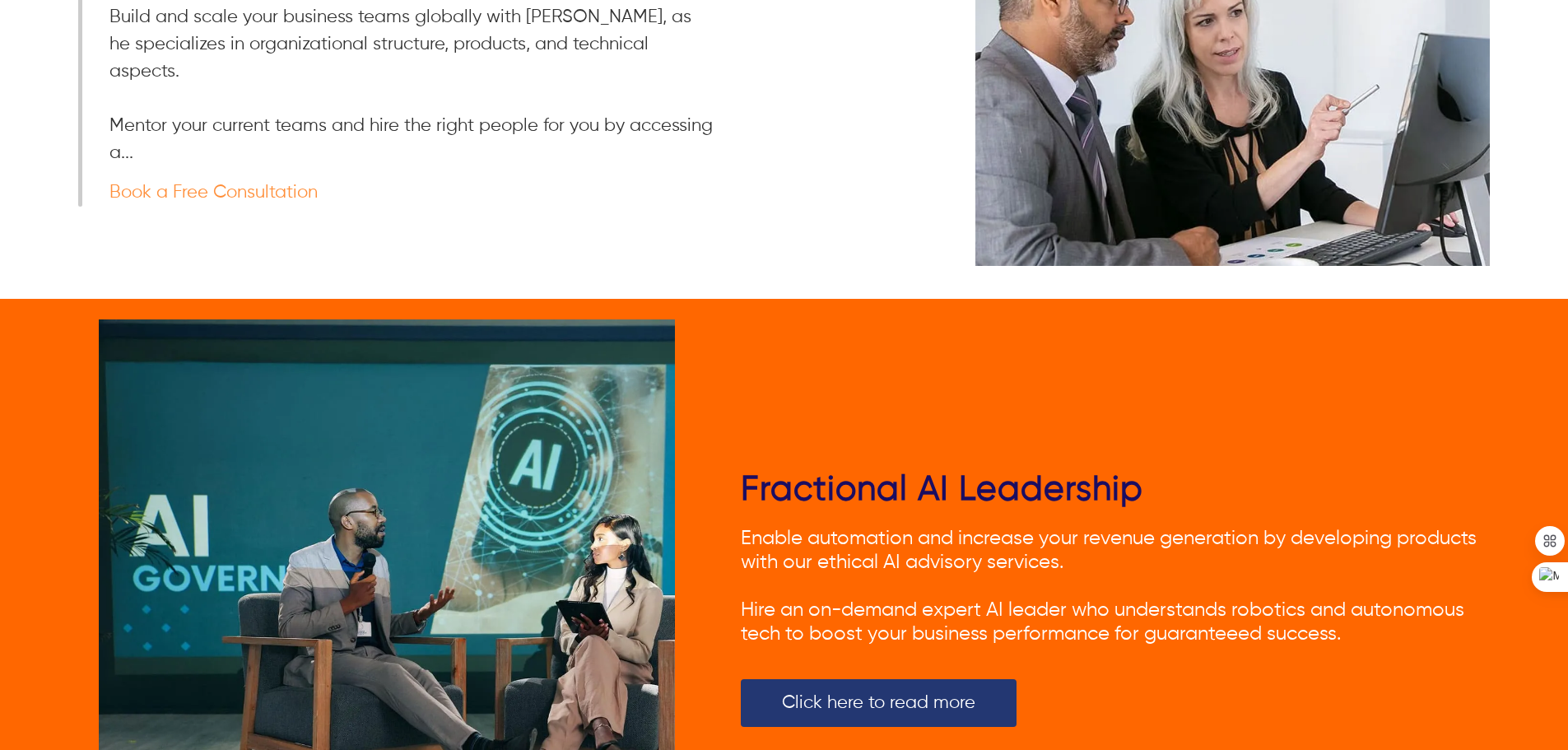
scroll to position [1729, 0]
